Goal: Task Accomplishment & Management: Complete application form

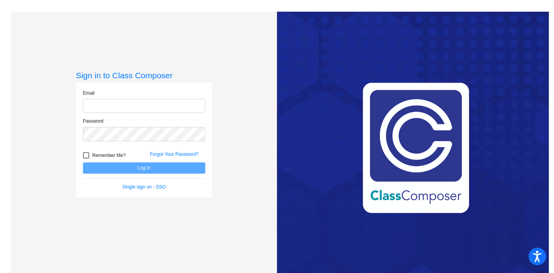
type input "[EMAIL_ADDRESS][DOMAIN_NAME]"
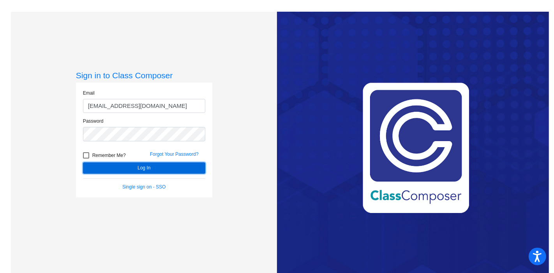
click at [160, 165] on button "Log In" at bounding box center [144, 168] width 122 height 11
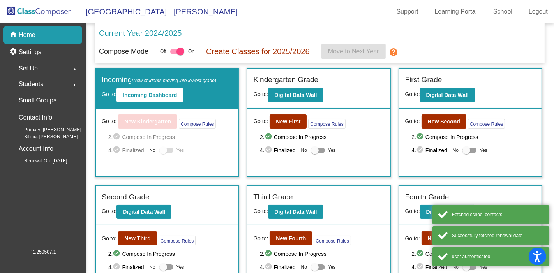
scroll to position [67, 0]
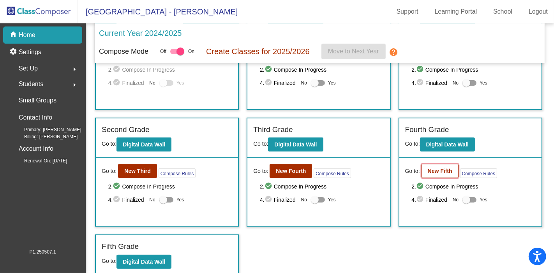
click at [437, 168] on b "New Fifth" at bounding box center [440, 171] width 25 height 6
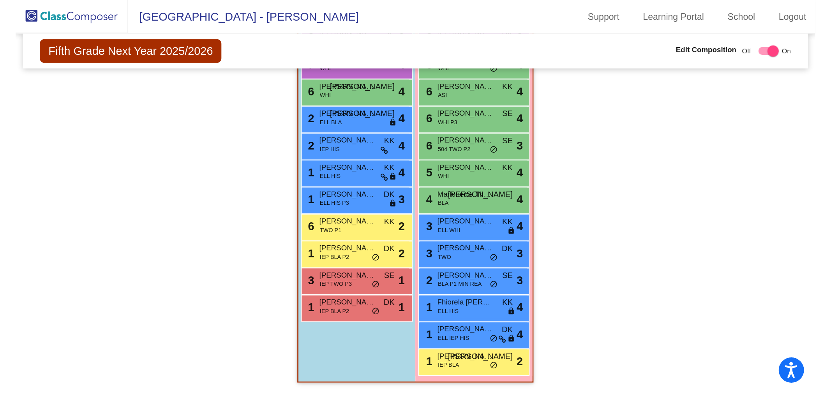
scroll to position [166, 0]
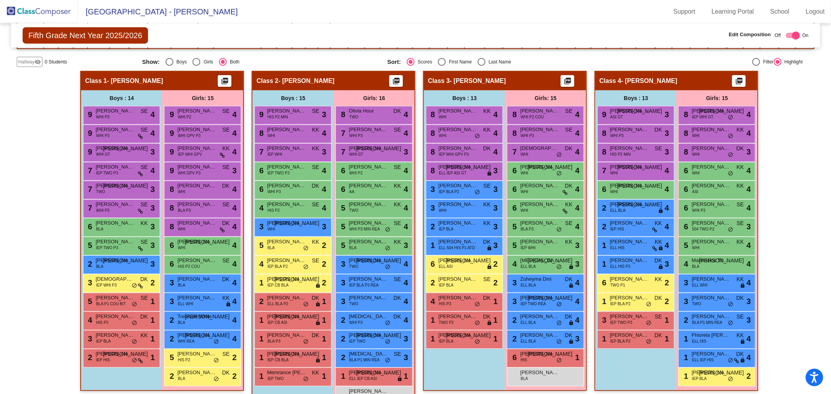
click at [60, 16] on img at bounding box center [39, 11] width 78 height 23
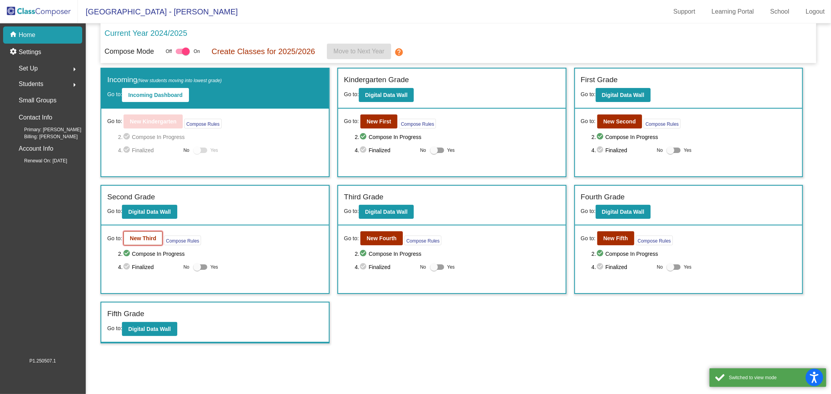
click at [141, 238] on b "New Third" at bounding box center [143, 238] width 26 height 6
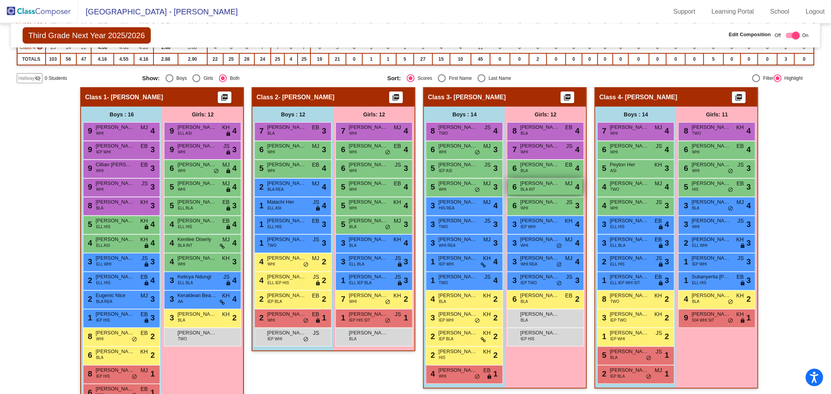
scroll to position [82, 0]
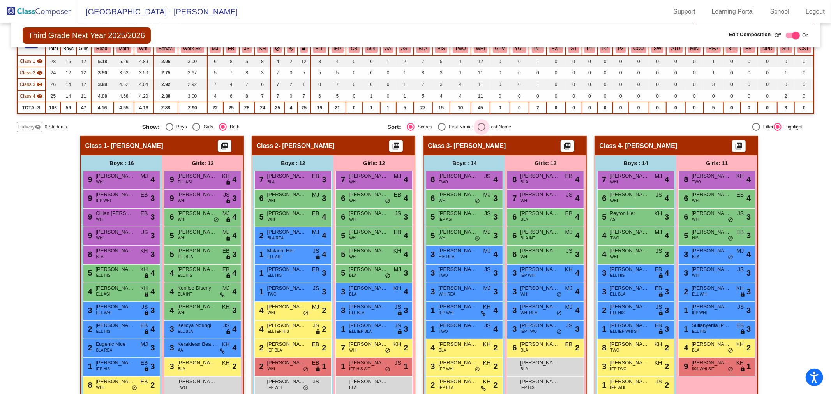
click at [482, 125] on div "Select an option" at bounding box center [482, 127] width 8 height 8
click at [482, 131] on input "Last Name" at bounding box center [481, 131] width 0 height 0
radio input "true"
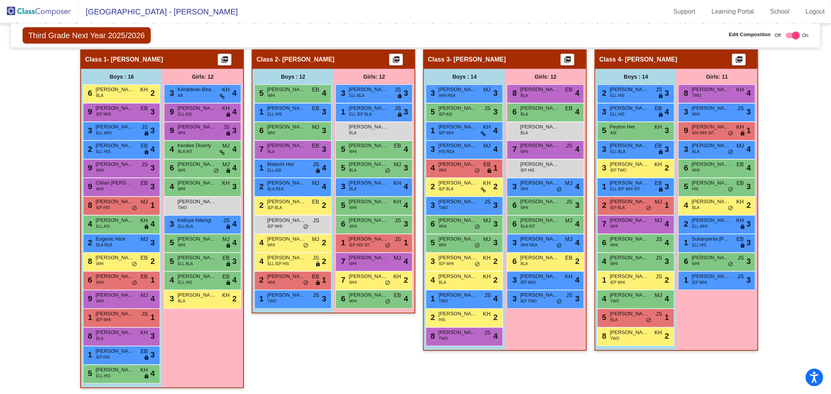
scroll to position [0, 0]
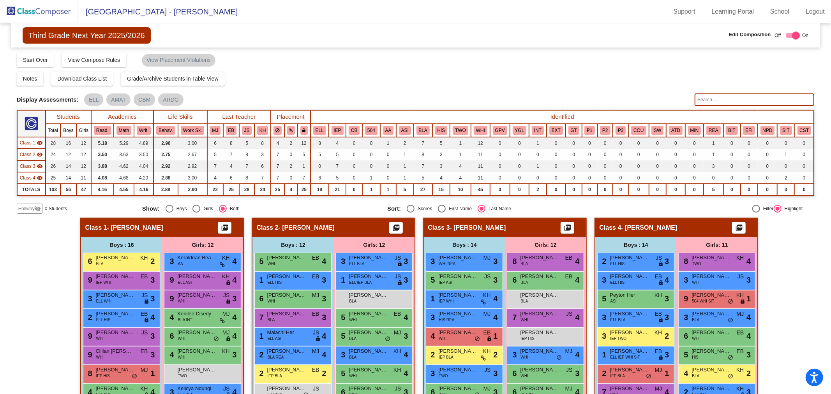
click at [554, 104] on input "text" at bounding box center [755, 100] width 120 height 12
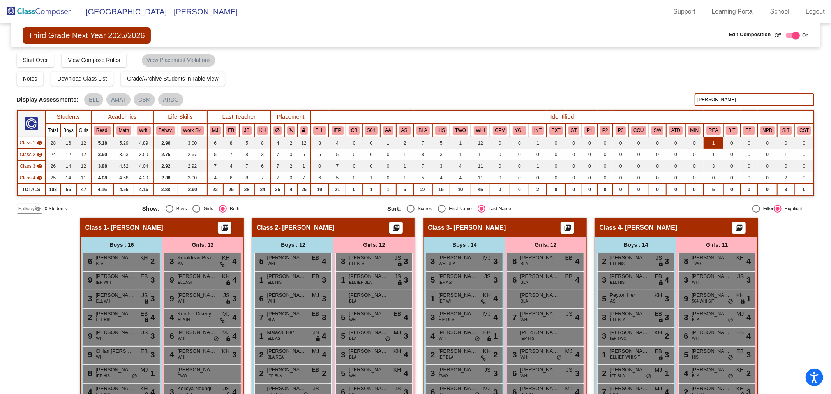
type input "[PERSON_NAME]"
drag, startPoint x: 714, startPoint y: 104, endPoint x: 570, endPoint y: 124, distance: 144.7
click at [554, 123] on div "Display Scores for Years: [DATE] - [DATE] [DATE] - [DATE] Grade/Archive Student…" at bounding box center [416, 133] width 798 height 162
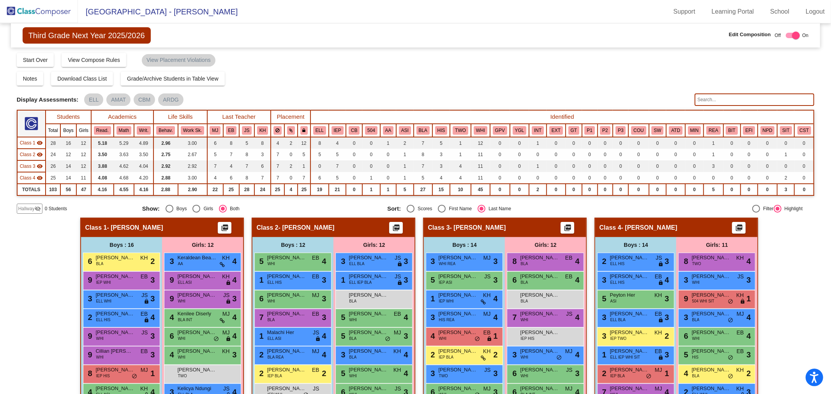
click at [38, 10] on img at bounding box center [39, 11] width 78 height 23
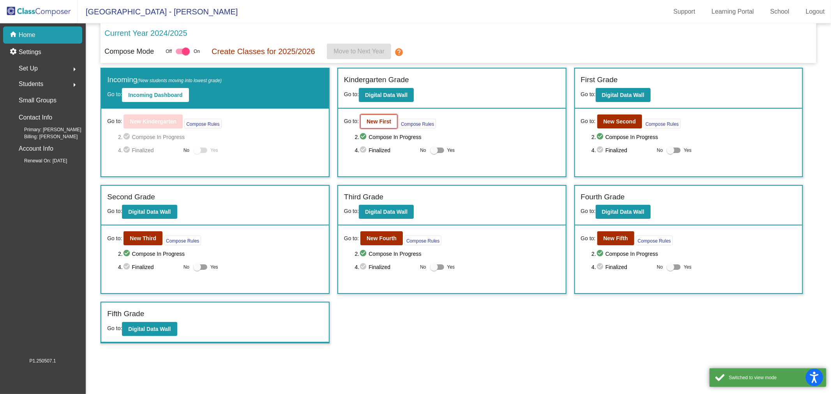
click at [386, 122] on b "New First" at bounding box center [379, 121] width 25 height 6
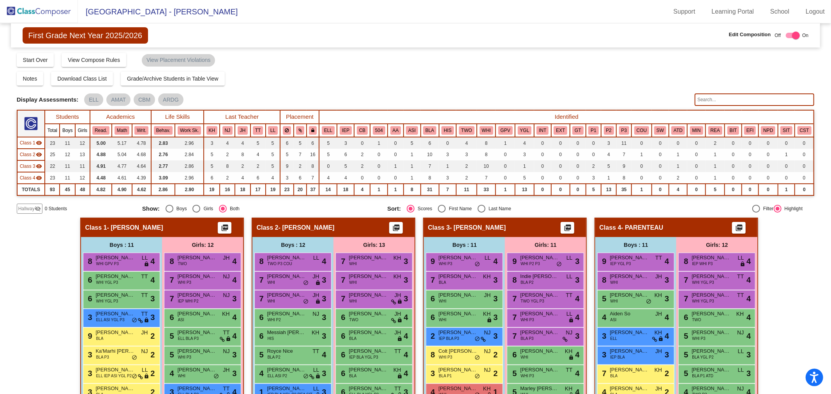
click at [30, 208] on span "Hallway" at bounding box center [26, 208] width 16 height 7
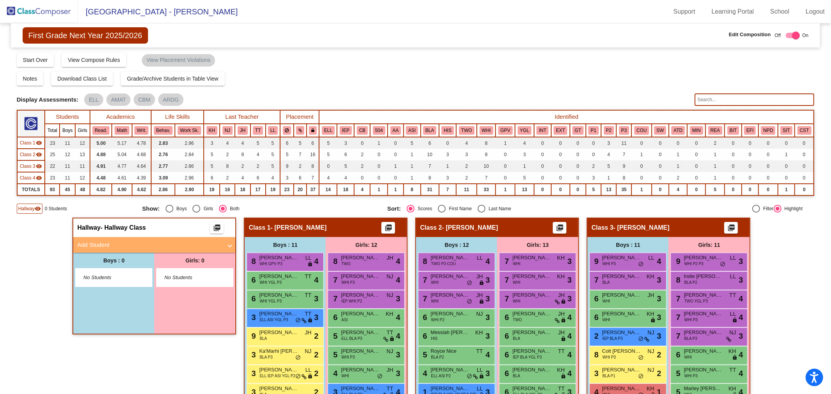
click at [103, 242] on mat-panel-title "Add Student" at bounding box center [149, 245] width 145 height 9
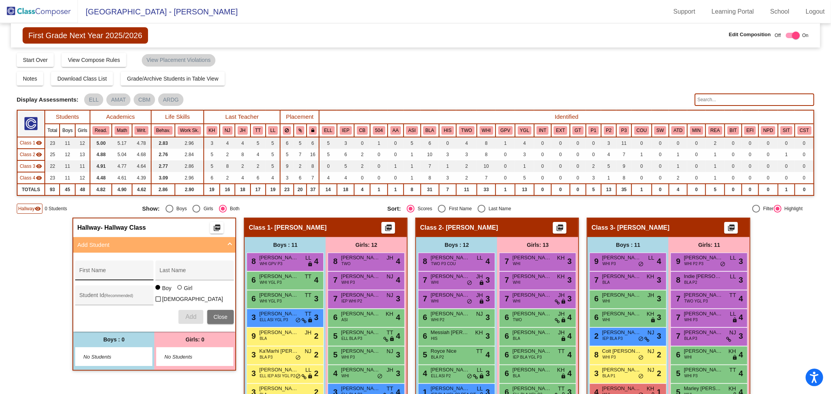
click at [114, 269] on div "First Name" at bounding box center [114, 273] width 70 height 16
paste input "Corion"
type input "Corion"
click at [160, 270] on input "Last Name" at bounding box center [194, 273] width 70 height 6
type input "[PERSON_NAME]"
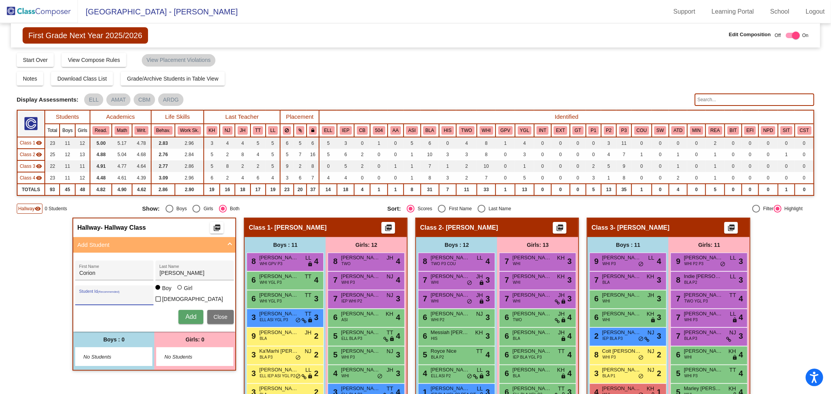
click at [111, 273] on div "Student Id (Recommended)" at bounding box center [114, 298] width 70 height 16
paste input "64006541"
type input "64006541"
click at [186, 273] on span "Add" at bounding box center [190, 317] width 11 height 7
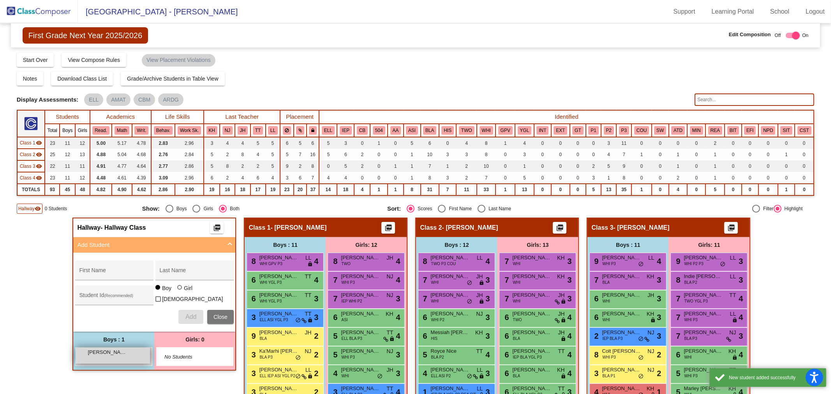
click at [113, 273] on div "[PERSON_NAME] lock do_not_disturb_alt" at bounding box center [113, 356] width 74 height 16
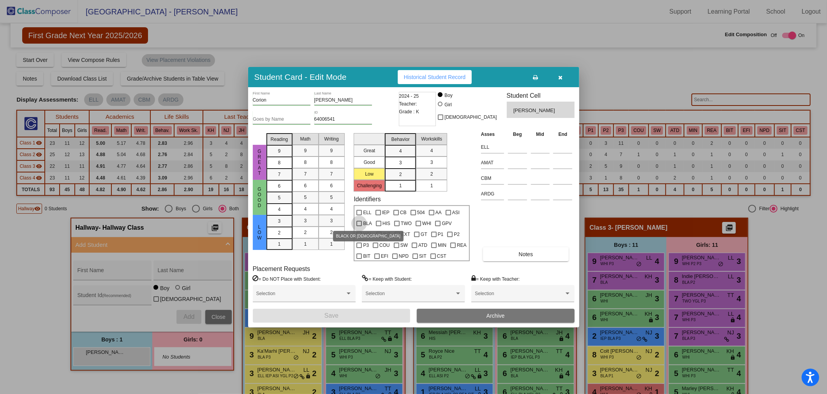
click at [360, 221] on div at bounding box center [359, 223] width 5 height 5
click at [359, 226] on input "BLA" at bounding box center [359, 226] width 0 height 0
checkbox input "true"
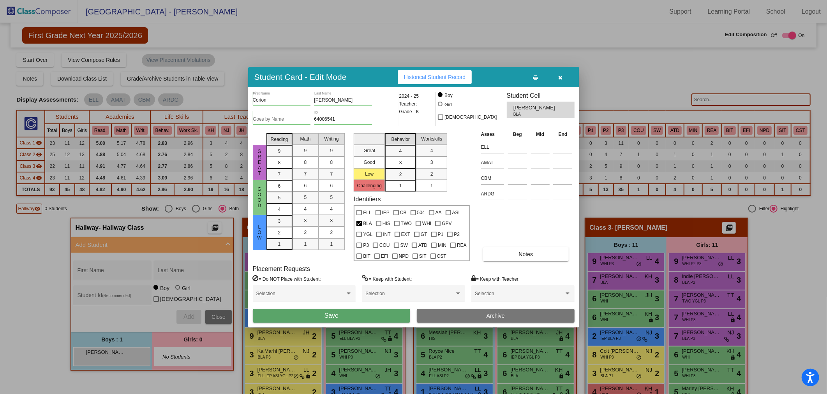
click at [373, 273] on button "Save" at bounding box center [332, 316] width 158 height 14
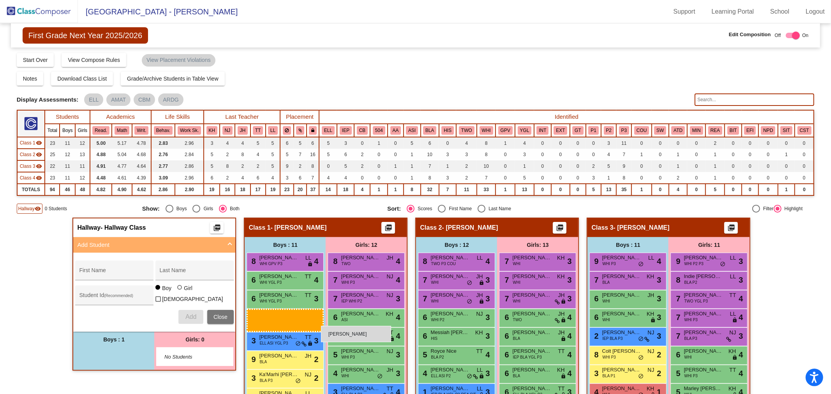
drag, startPoint x: 121, startPoint y: 357, endPoint x: 302, endPoint y: 328, distance: 183.1
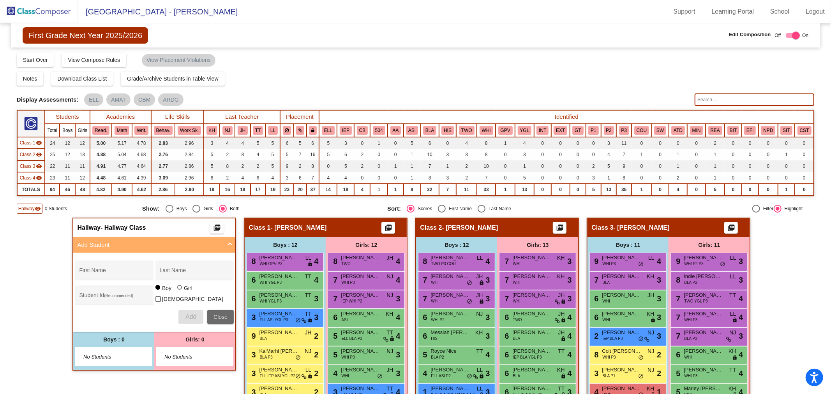
click at [214, 273] on span "Close" at bounding box center [221, 317] width 14 height 6
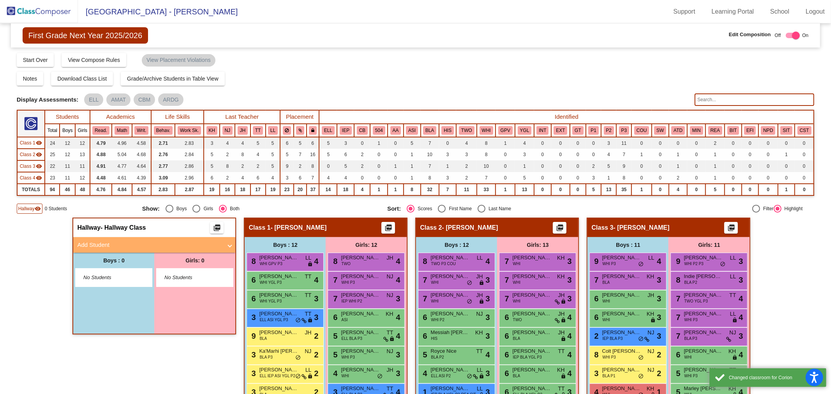
click at [38, 209] on mat-icon "visibility" at bounding box center [38, 209] width 6 height 6
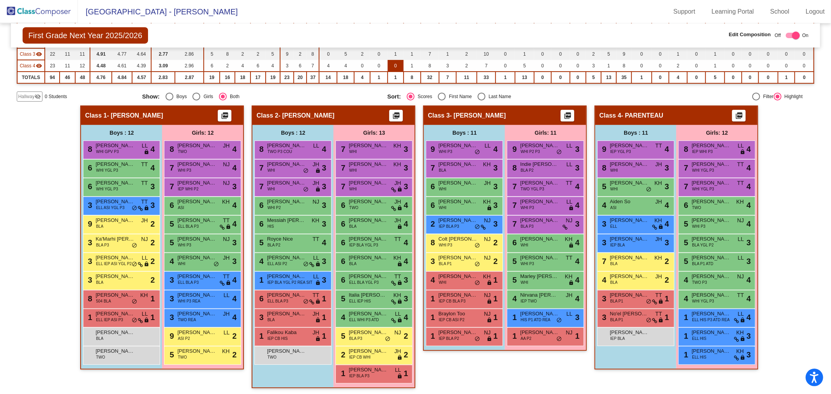
scroll to position [69, 0]
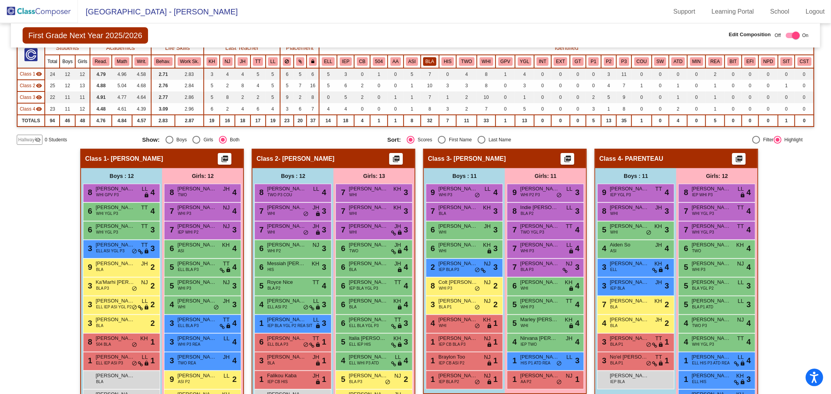
click at [426, 62] on button "BLA" at bounding box center [429, 61] width 13 height 9
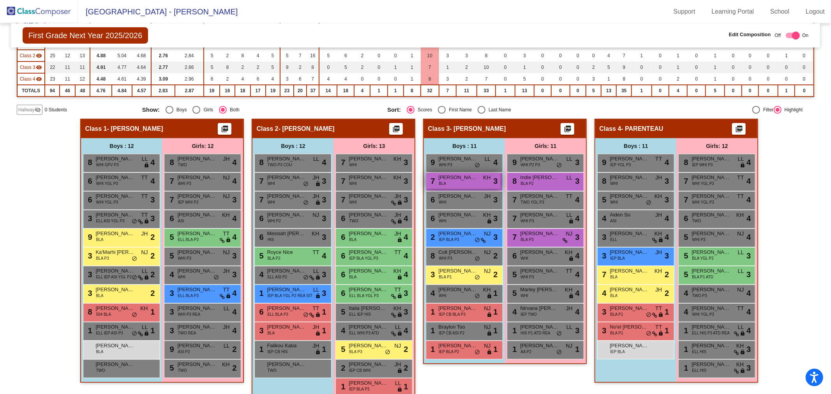
scroll to position [112, 0]
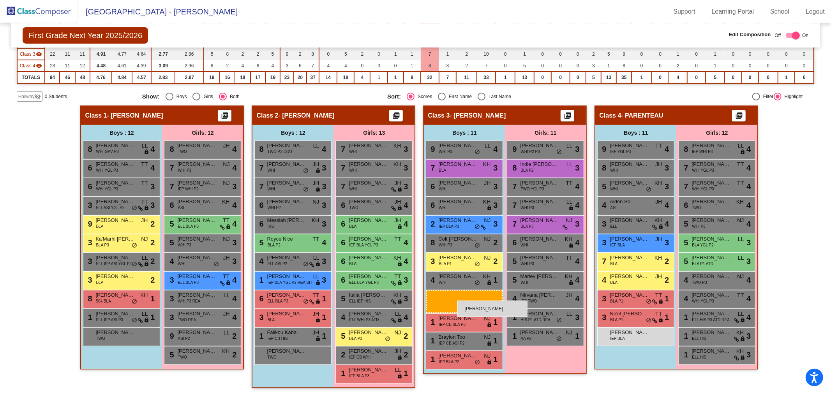
drag, startPoint x: 123, startPoint y: 333, endPoint x: 458, endPoint y: 301, distance: 336.3
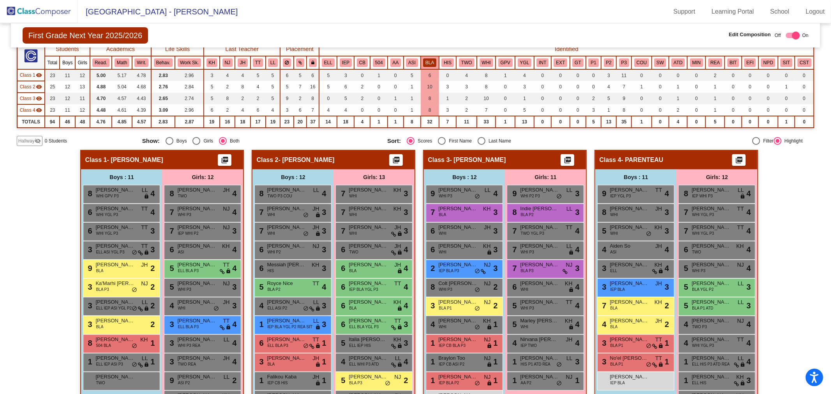
scroll to position [26, 0]
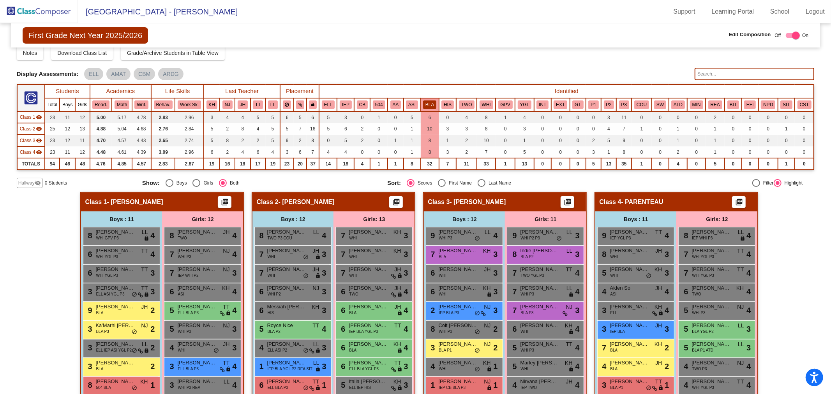
click at [433, 103] on button "BLA" at bounding box center [429, 105] width 13 height 9
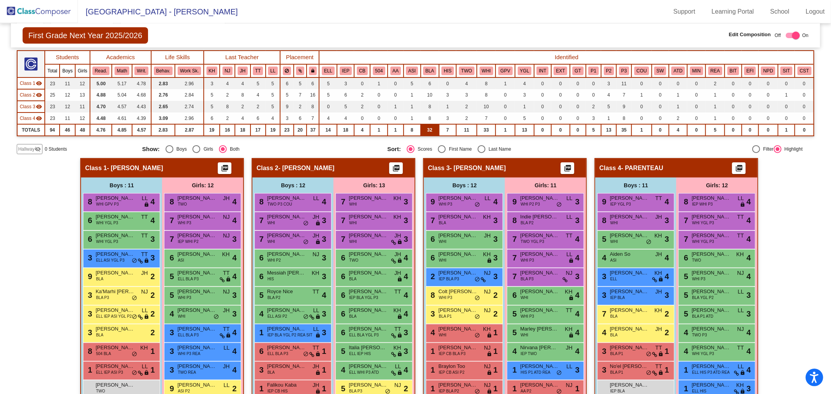
scroll to position [112, 0]
